Goal: Task Accomplishment & Management: Manage account settings

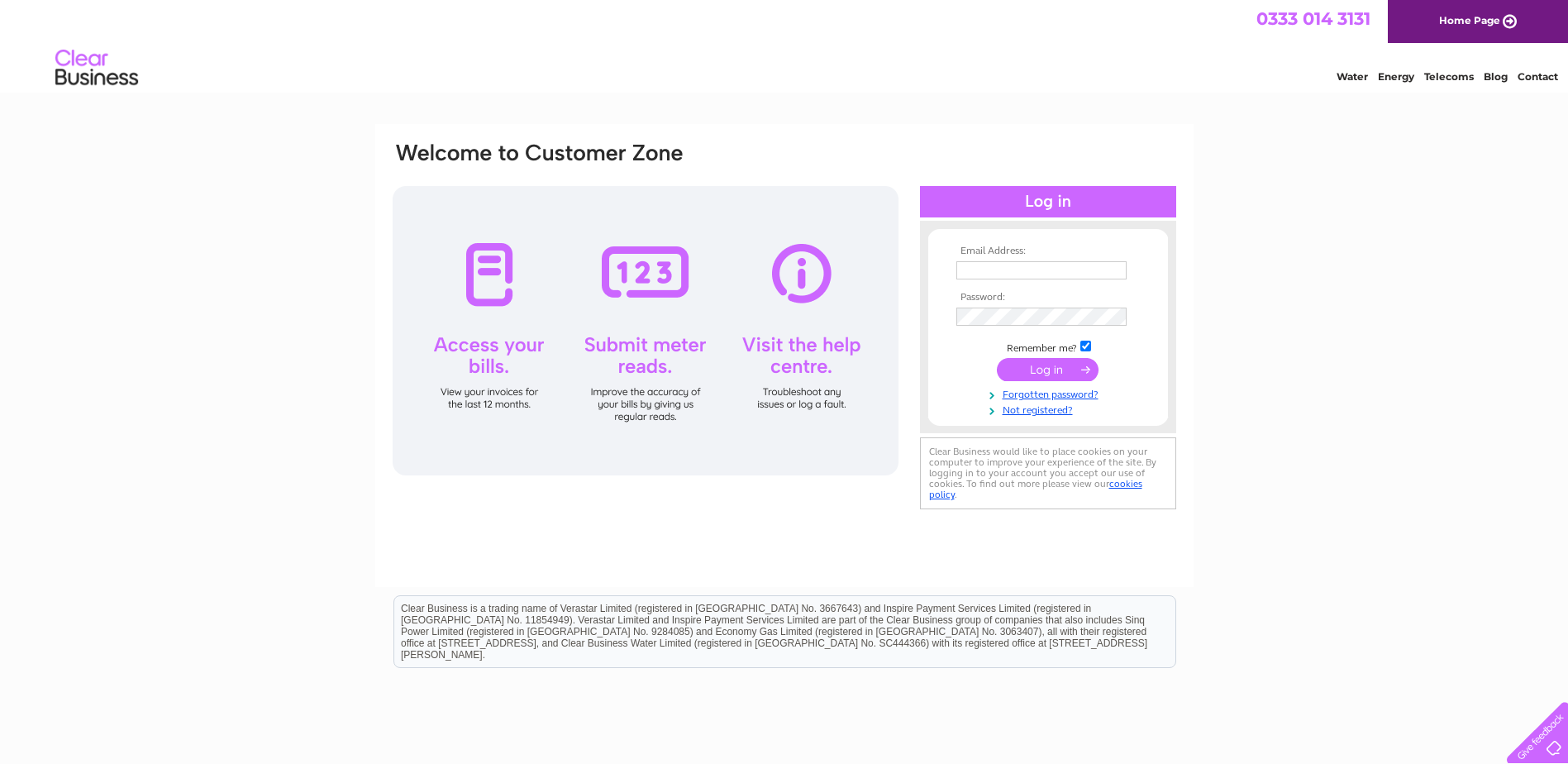
drag, startPoint x: 0, startPoint y: 0, endPoint x: 1014, endPoint y: 274, distance: 1050.4
click at [1014, 274] on input "text" at bounding box center [1041, 270] width 170 height 18
type input "[PERSON_NAME][EMAIL_ADDRESS][DOMAIN_NAME]"
click at [1058, 372] on input "submit" at bounding box center [1047, 369] width 102 height 24
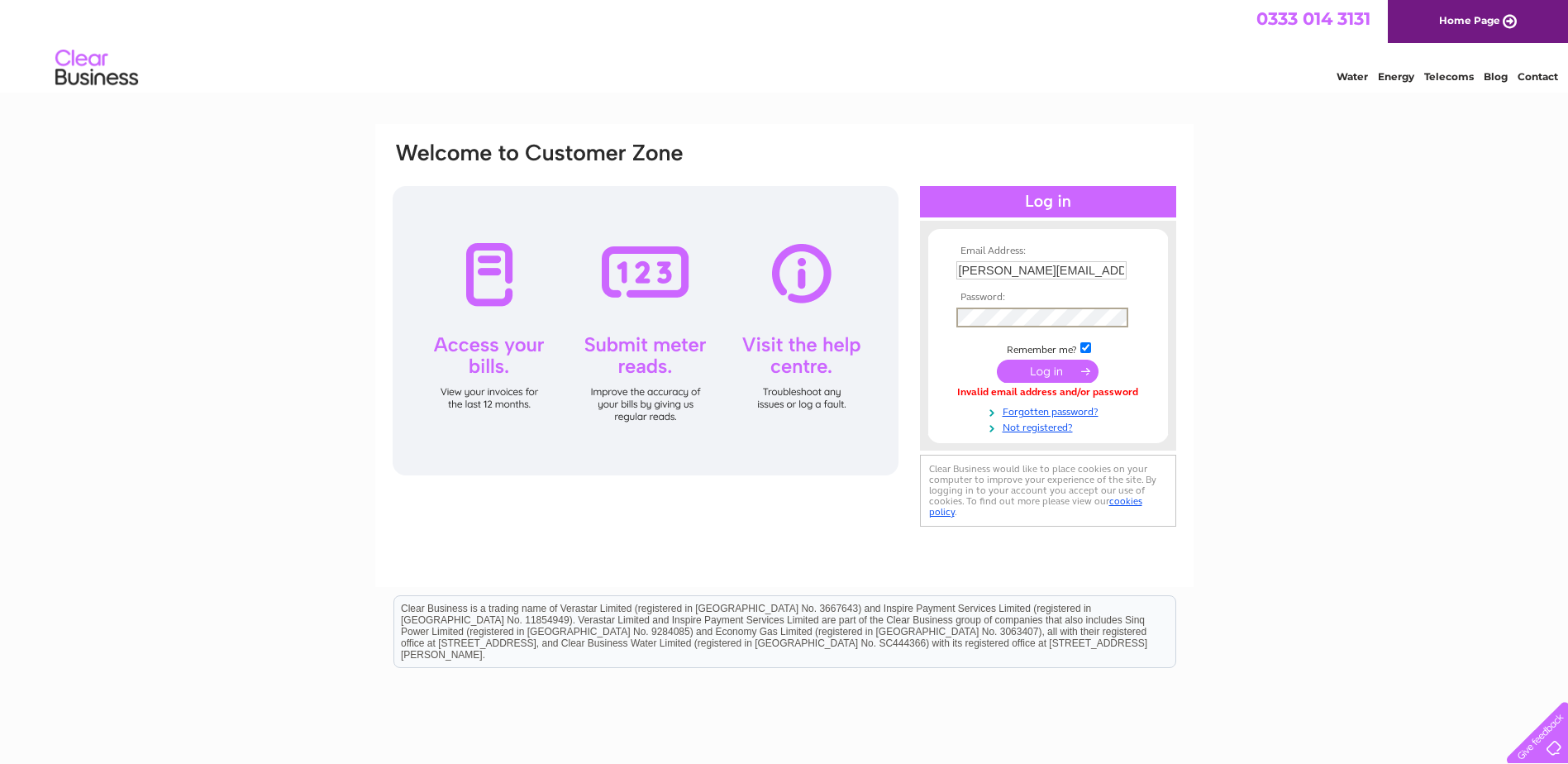
click at [1042, 366] on input "submit" at bounding box center [1047, 371] width 102 height 24
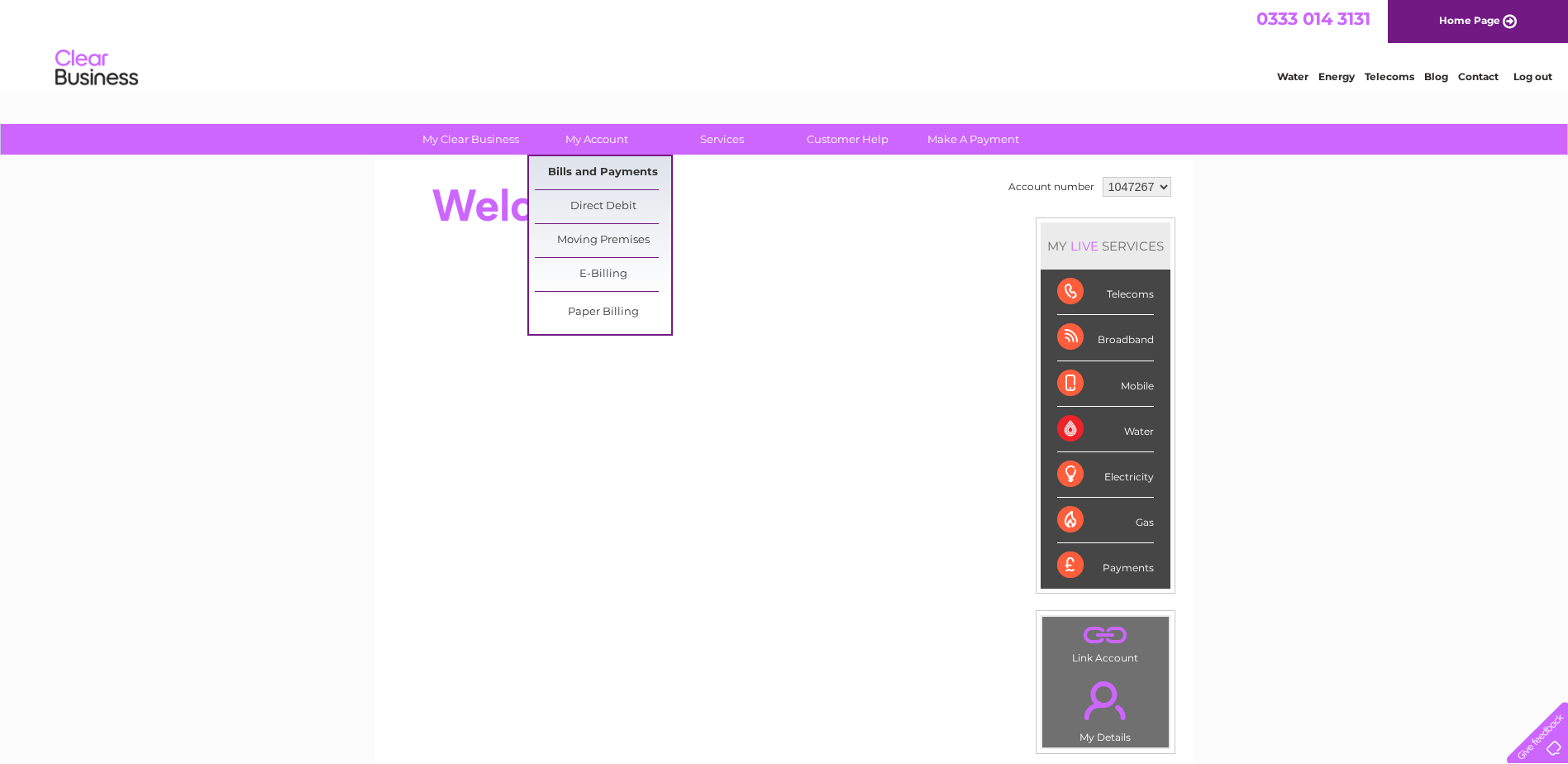
click at [606, 165] on link "Bills and Payments" at bounding box center [603, 173] width 136 height 33
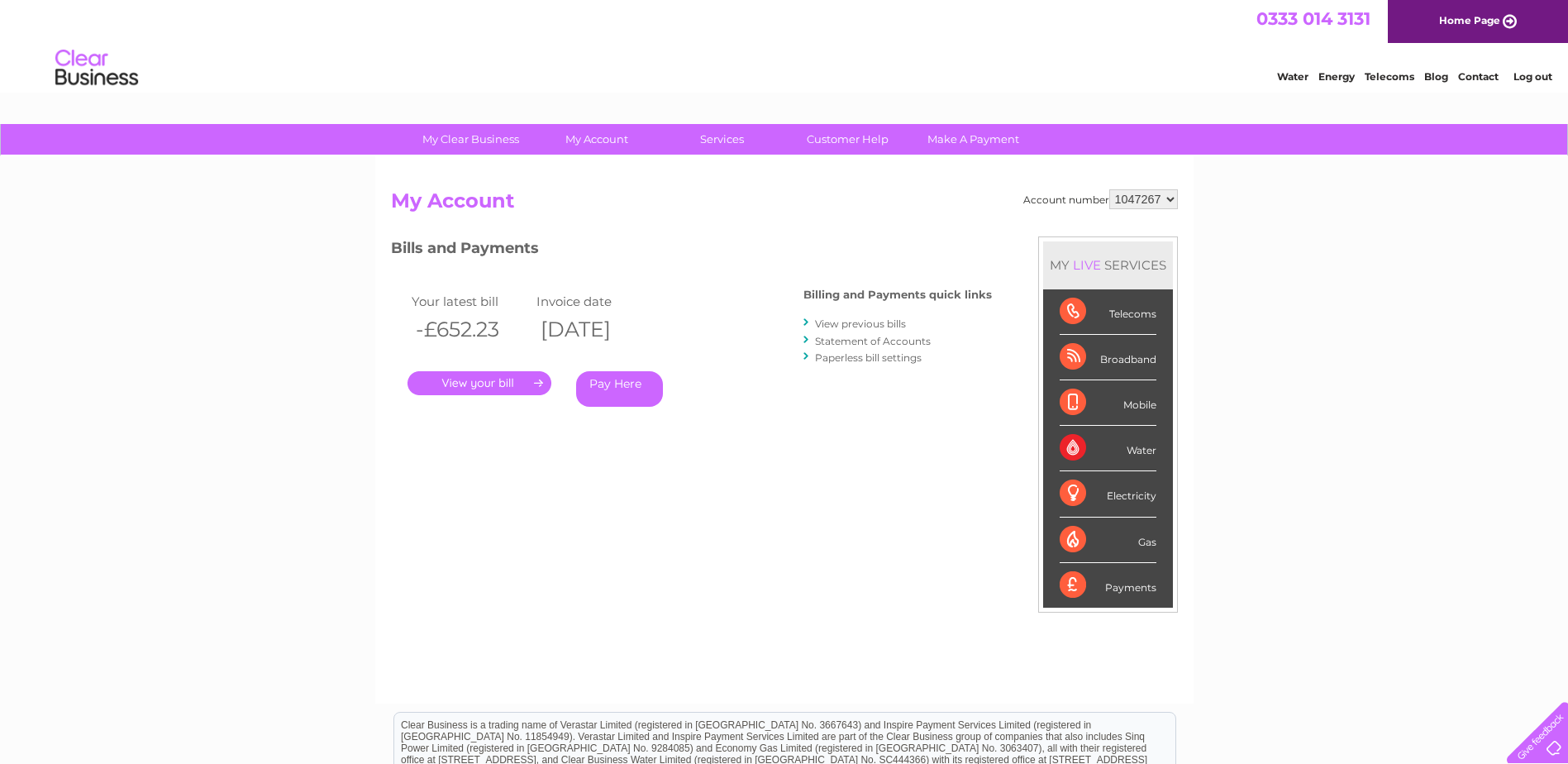
click at [537, 379] on link "." at bounding box center [479, 383] width 144 height 24
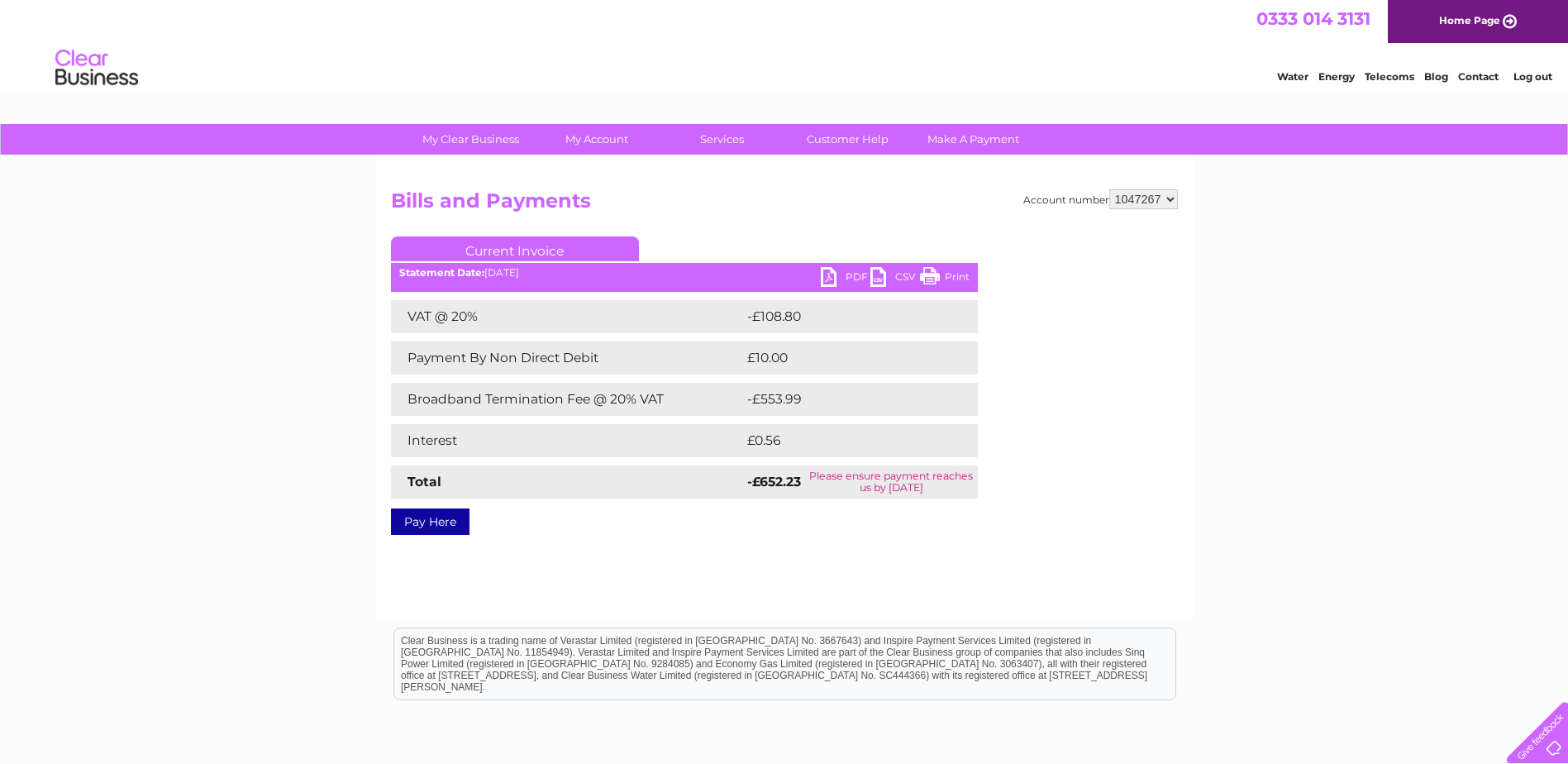
click at [861, 272] on link "PDF" at bounding box center [845, 278] width 50 height 24
